Goal: Information Seeking & Learning: Learn about a topic

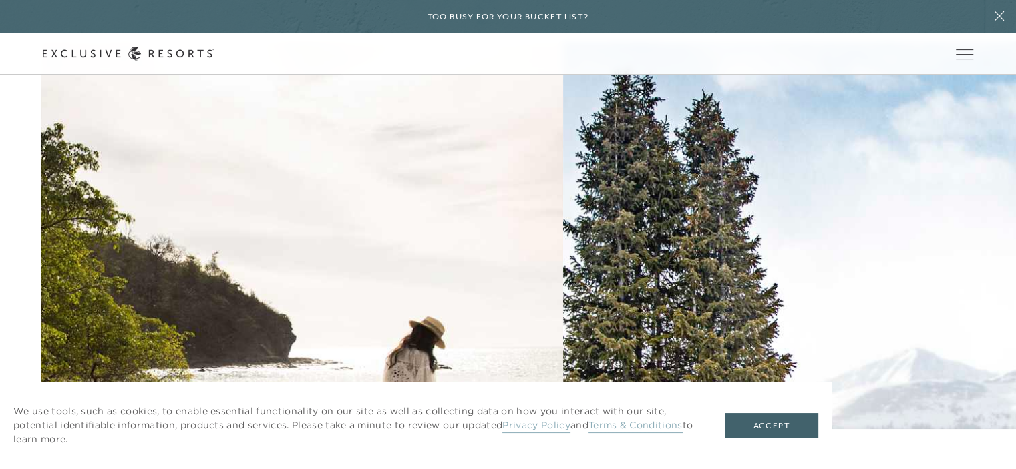
scroll to position [1669, 0]
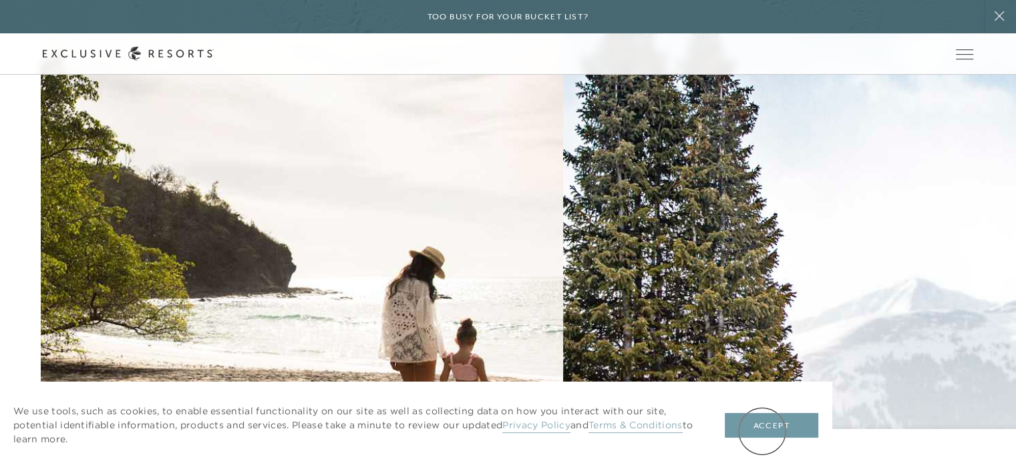
click at [762, 431] on button "Accept" at bounding box center [771, 425] width 93 height 25
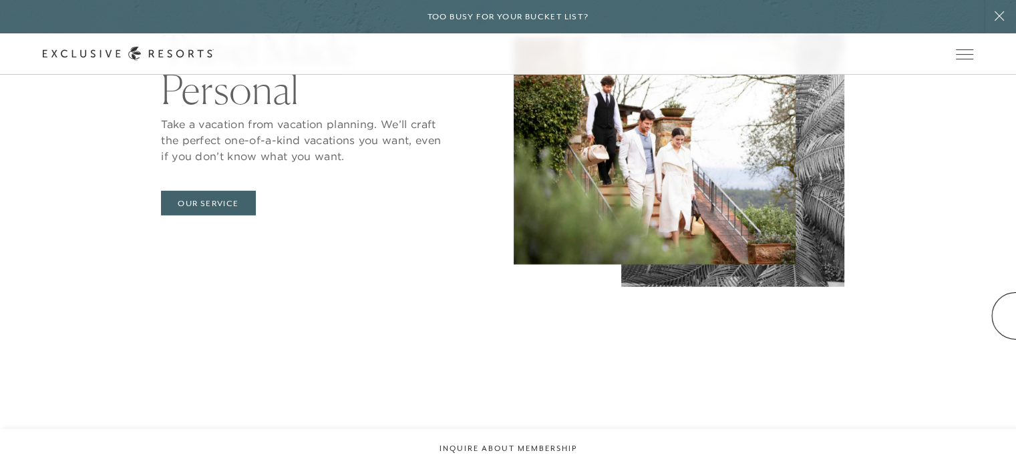
scroll to position [5205, 0]
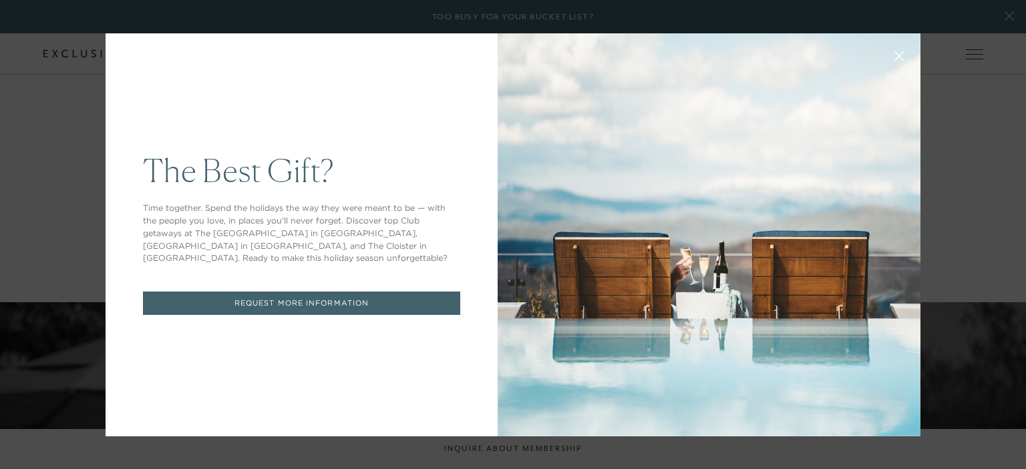
click at [894, 54] on icon at bounding box center [899, 56] width 10 height 10
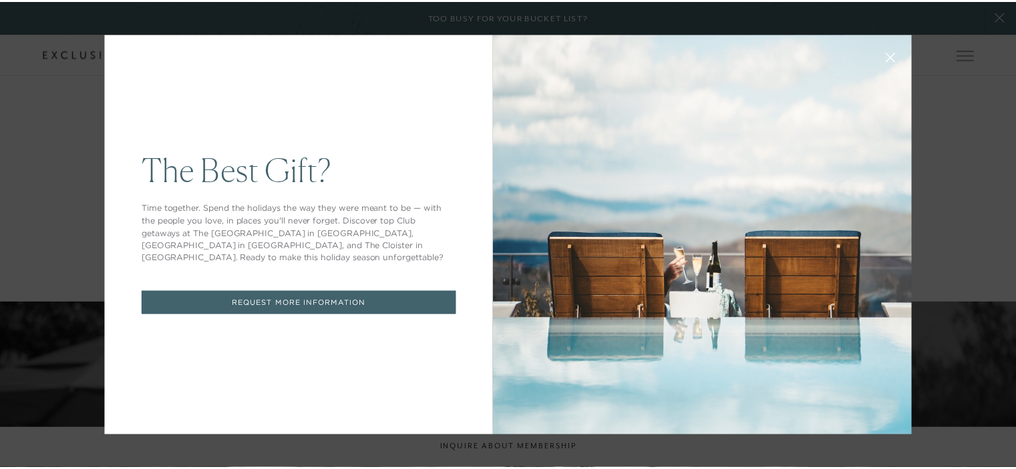
scroll to position [2696, 0]
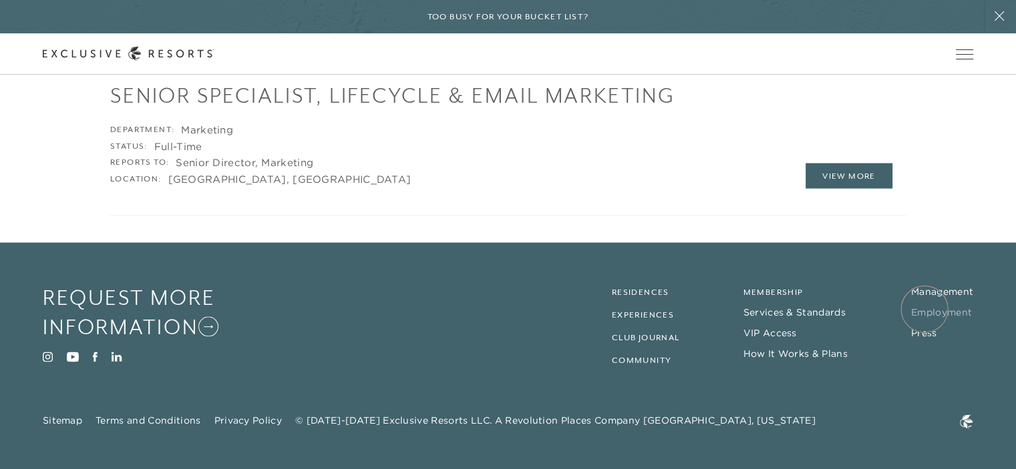
click at [924, 309] on link "Employment" at bounding box center [941, 312] width 61 height 12
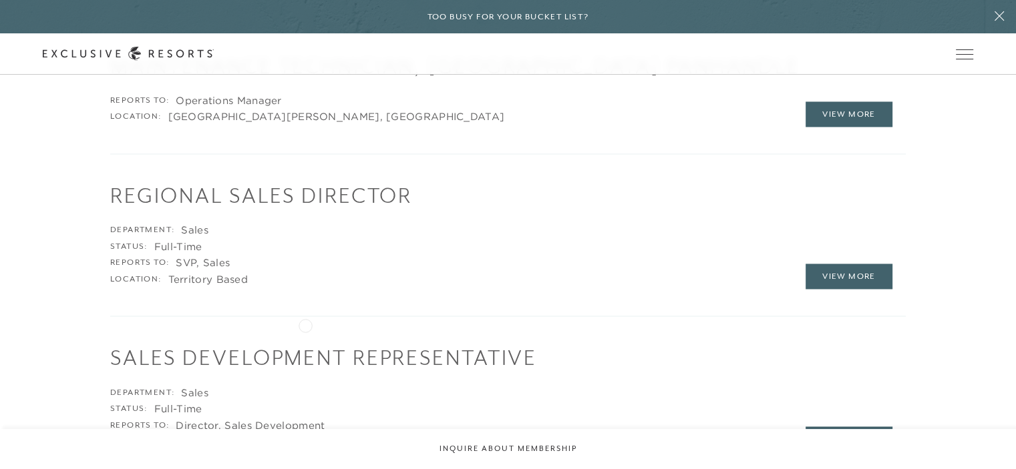
scroll to position [2003, 0]
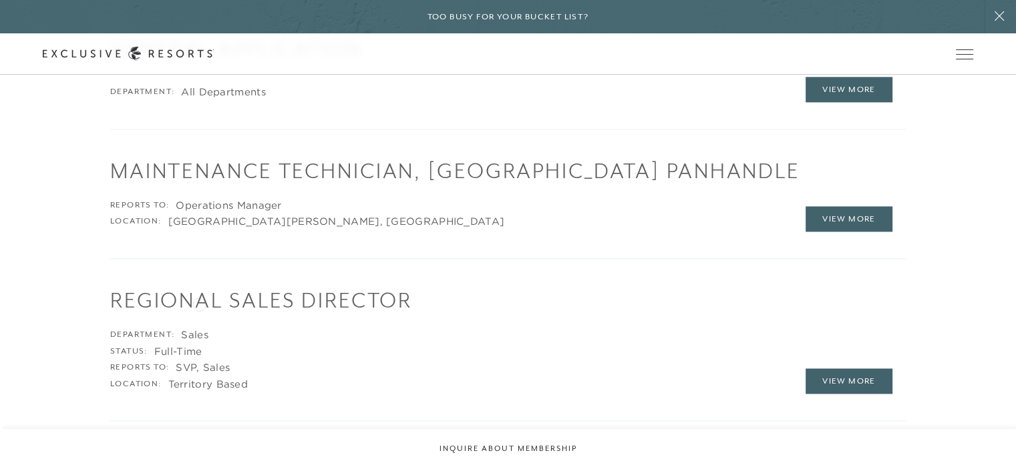
click at [199, 303] on h1 "Regional Sales Director" at bounding box center [507, 300] width 795 height 29
click at [833, 385] on link "View More" at bounding box center [848, 381] width 87 height 25
